Goal: Find specific page/section: Find specific page/section

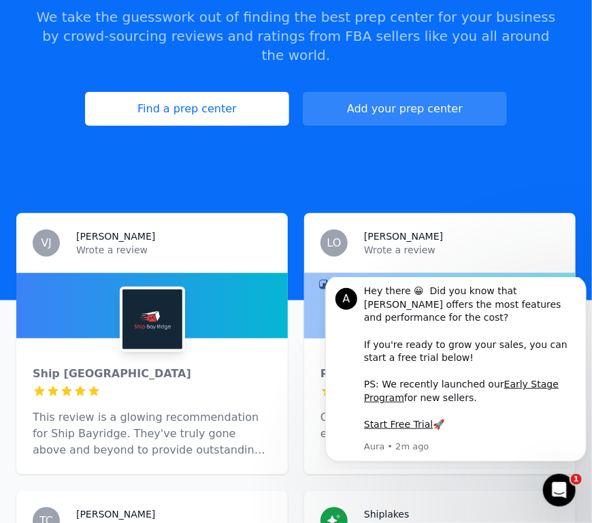
scroll to position [204, 0]
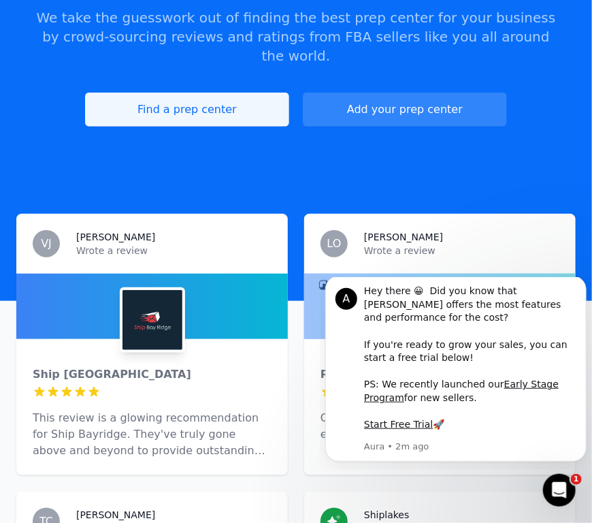
click at [240, 93] on link "Find a prep center" at bounding box center [187, 110] width 204 height 34
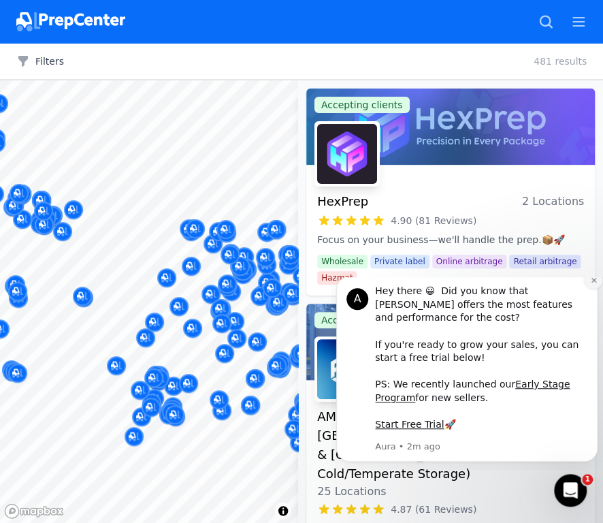
click at [592, 284] on icon "Dismiss notification" at bounding box center [593, 279] width 7 height 7
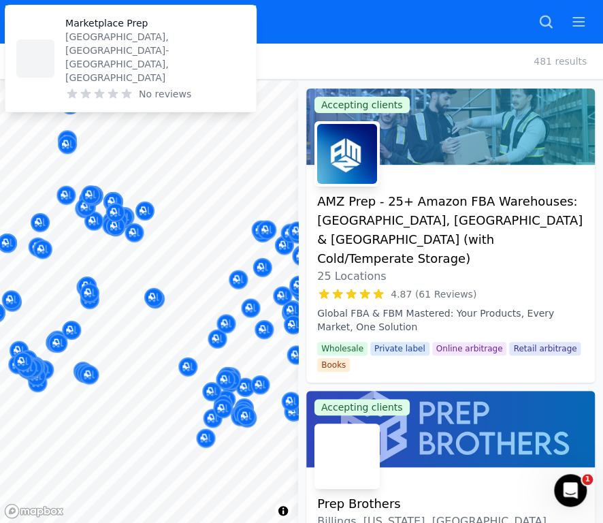
click at [168, 387] on body "Recent Map Repricer Search prep centers Ctrl K Open main menu Sign in Sign up F…" at bounding box center [301, 261] width 603 height 523
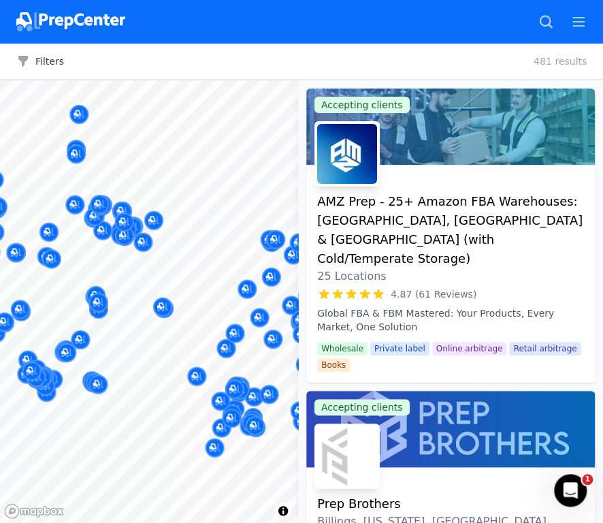
click at [162, 393] on body "Recent Map Repricer Search prep centers Ctrl K Open main menu Sign in Sign up F…" at bounding box center [301, 261] width 603 height 523
